Goal: Information Seeking & Learning: Learn about a topic

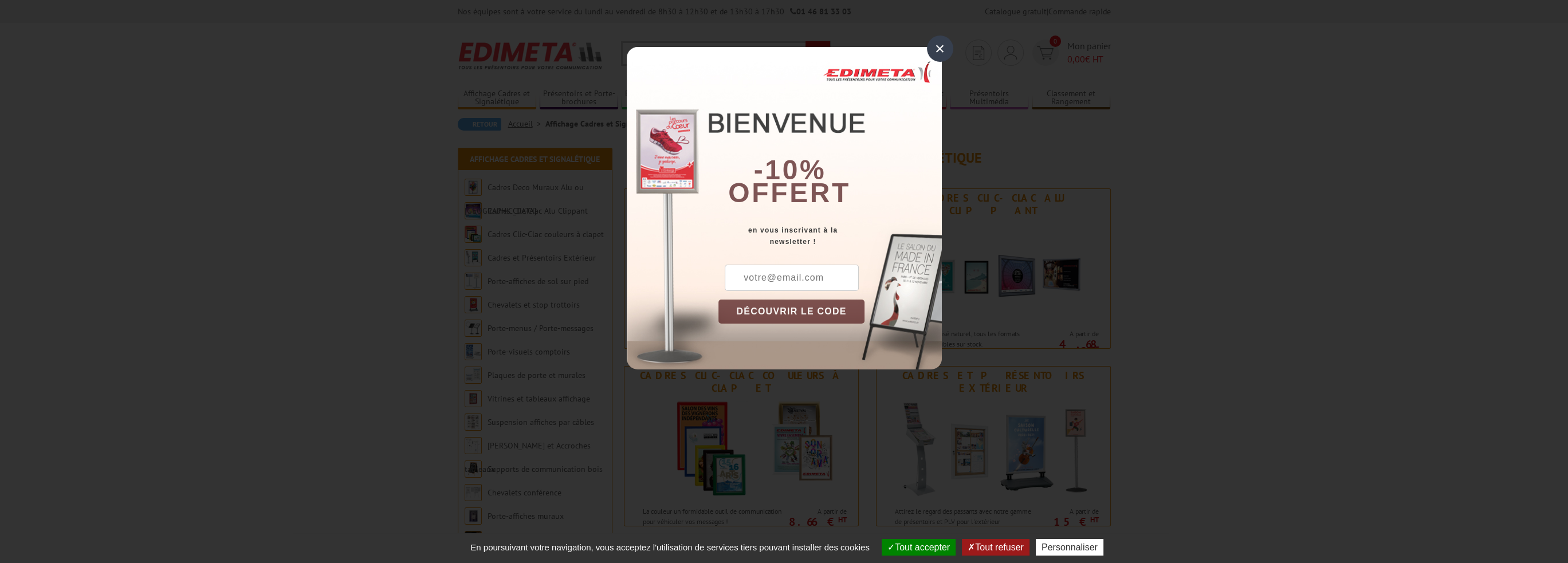
click at [935, 48] on div "×" at bounding box center [940, 48] width 27 height 27
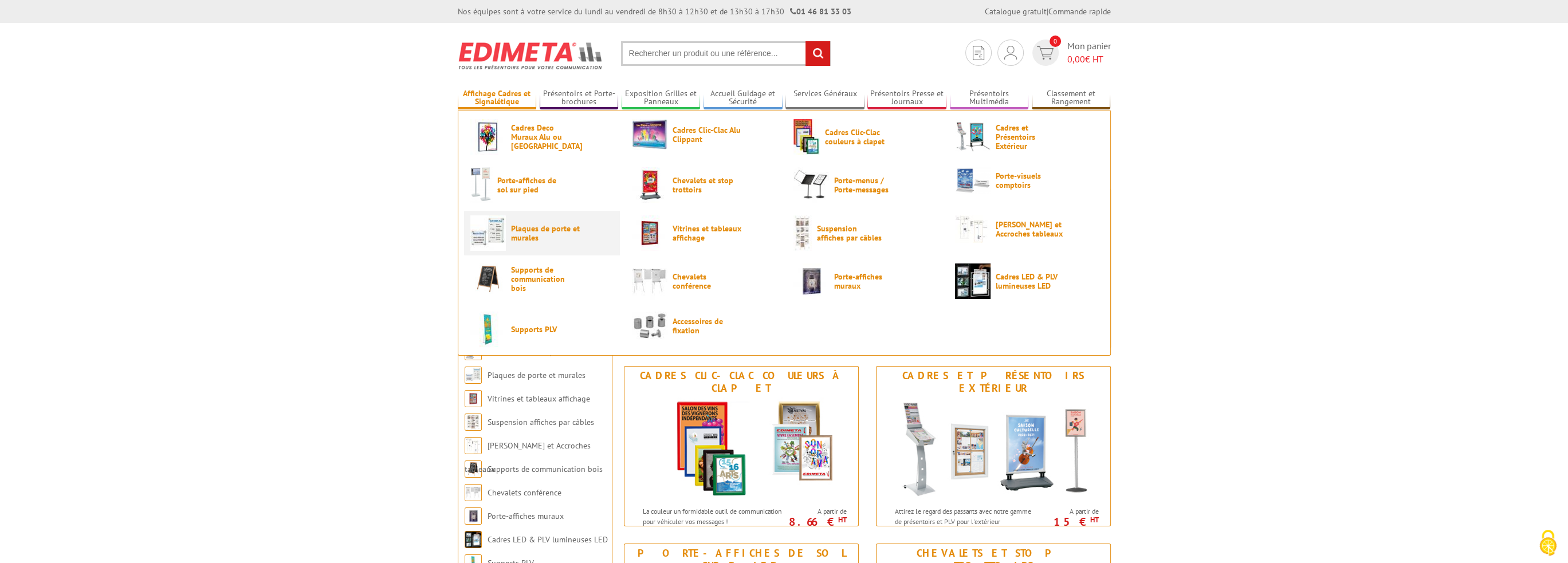
click at [531, 229] on span "Plaques de porte et murales" at bounding box center [545, 233] width 69 height 19
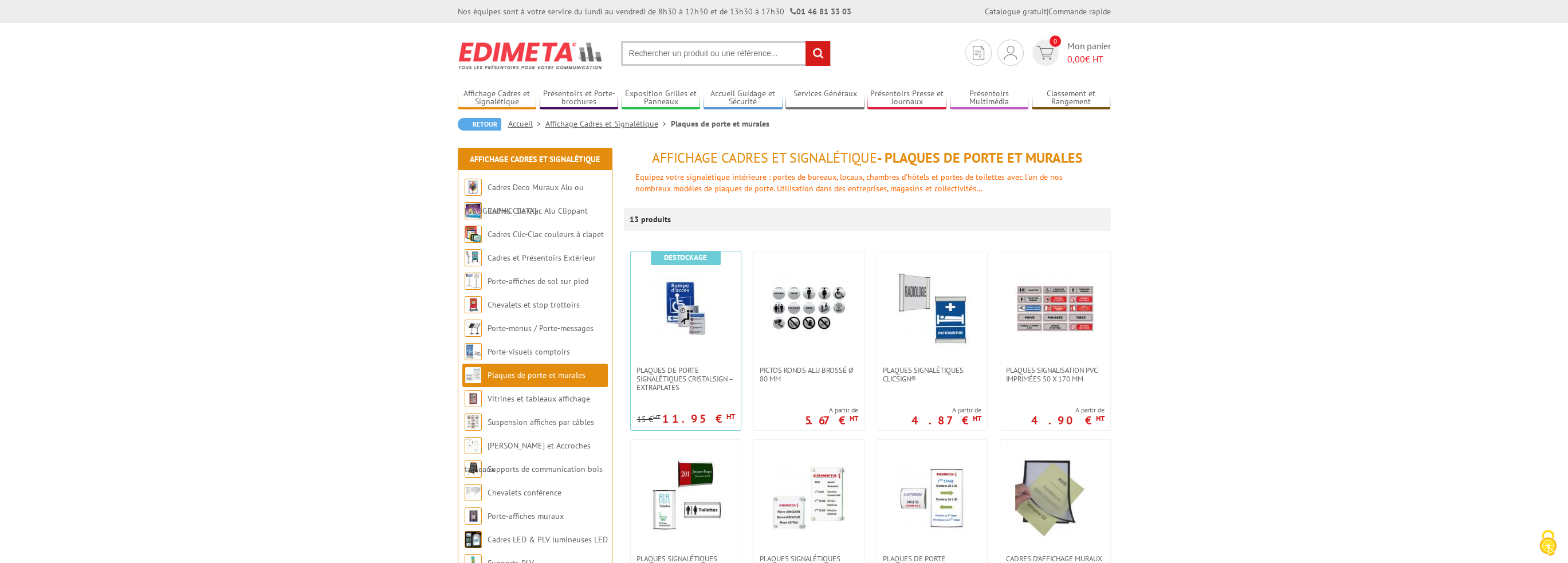
click at [663, 50] on input "text" at bounding box center [726, 54] width 210 height 25
type input "porte affiche acrylique"
click at [806, 41] on input "rechercher" at bounding box center [818, 54] width 25 height 25
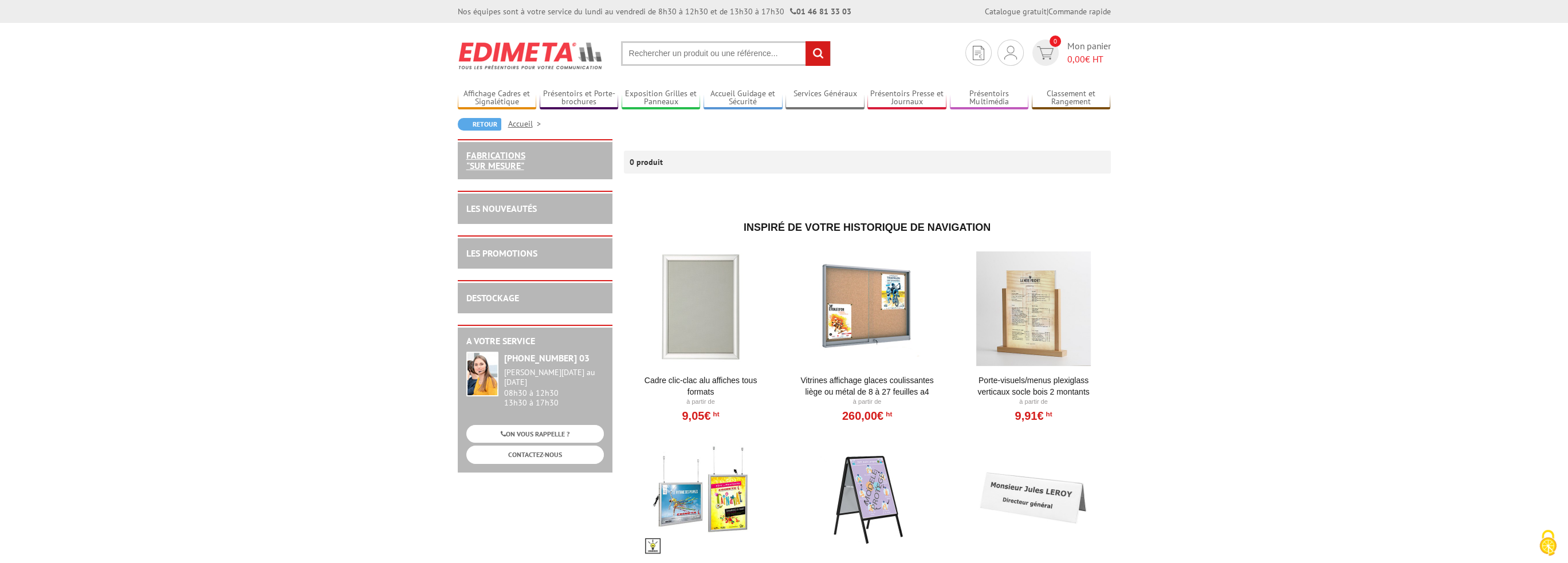
click at [484, 167] on link "FABRICATIONS "Sur Mesure"" at bounding box center [495, 160] width 59 height 22
